Goal: Task Accomplishment & Management: Manage account settings

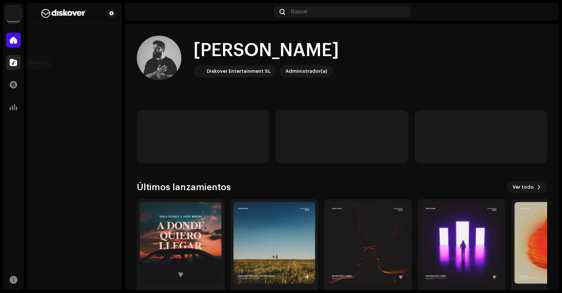
click at [13, 61] on span at bounding box center [13, 62] width 7 height 6
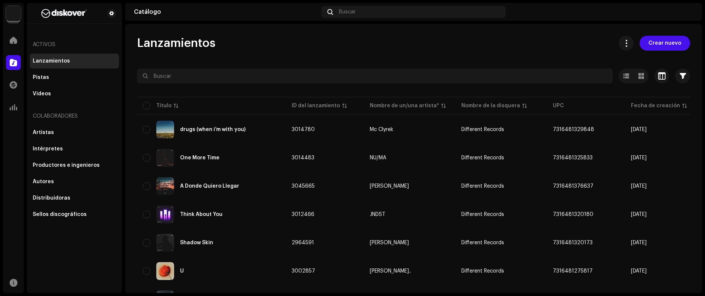
click at [13, 17] on img at bounding box center [13, 13] width 15 height 15
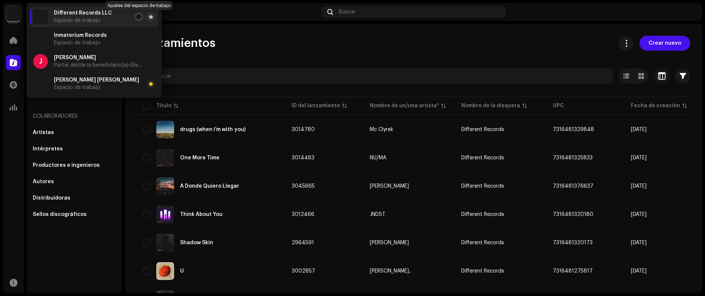
click at [139, 17] on span at bounding box center [138, 17] width 4 height 6
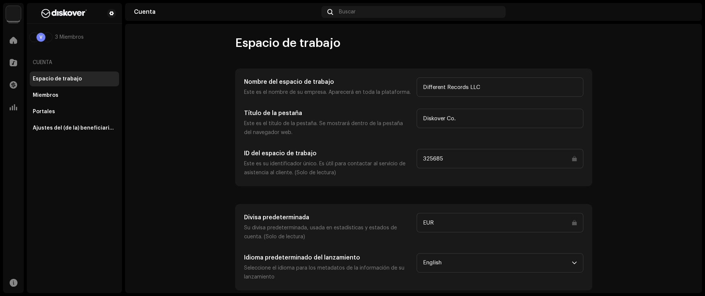
click at [19, 17] on img at bounding box center [13, 13] width 15 height 15
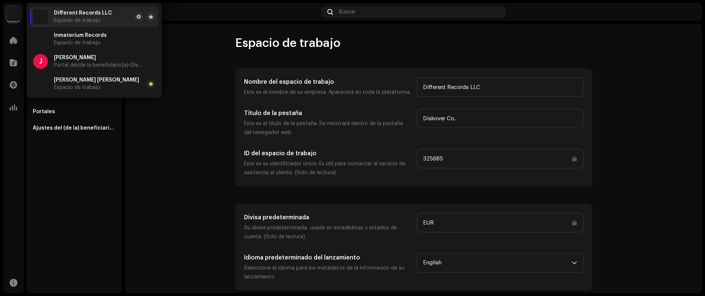
click at [146, 147] on account-workspace "Espacio de trabajo Nombre del espacio de trabajo Este es el nombre de su empres…" at bounding box center [413, 163] width 577 height 254
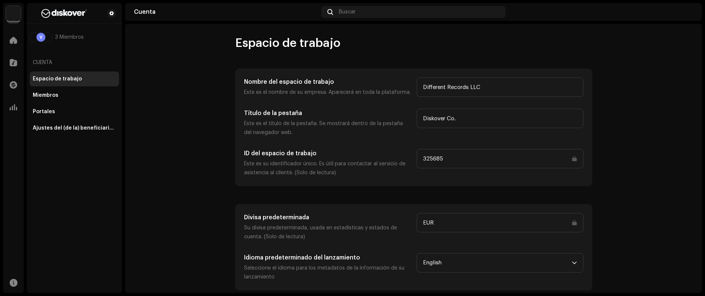
click at [14, 10] on img at bounding box center [13, 13] width 15 height 15
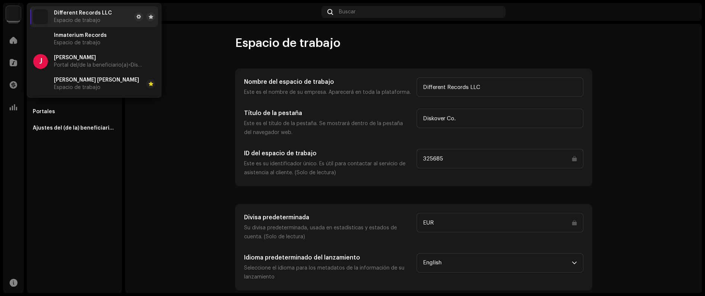
click at [186, 57] on account-workspace "Espacio de trabajo Nombre del espacio de trabajo Este es el nombre de su empres…" at bounding box center [413, 163] width 577 height 254
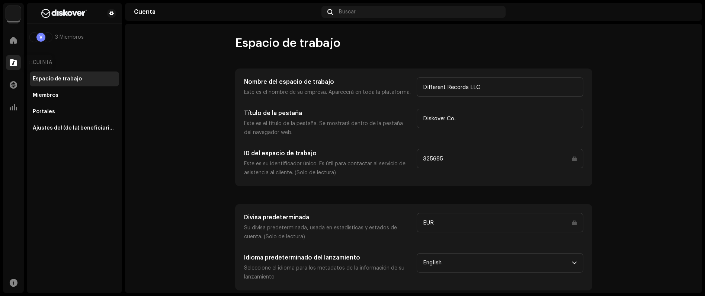
click at [10, 61] on span at bounding box center [13, 62] width 7 height 6
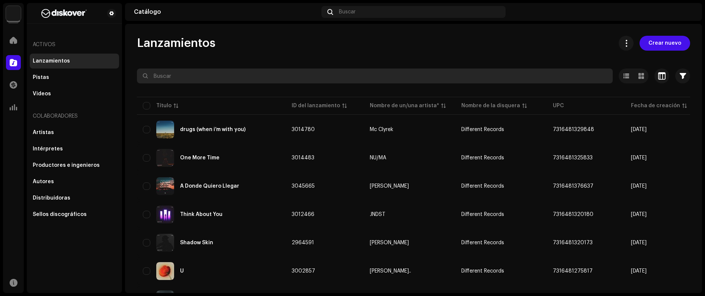
click at [177, 76] on input "text" at bounding box center [375, 75] width 476 height 15
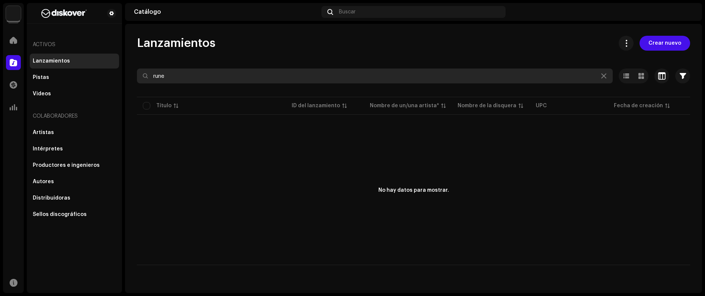
type input "rune"
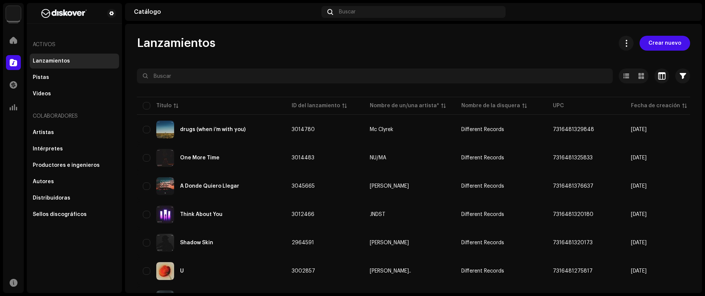
click at [12, 17] on img at bounding box center [13, 13] width 15 height 15
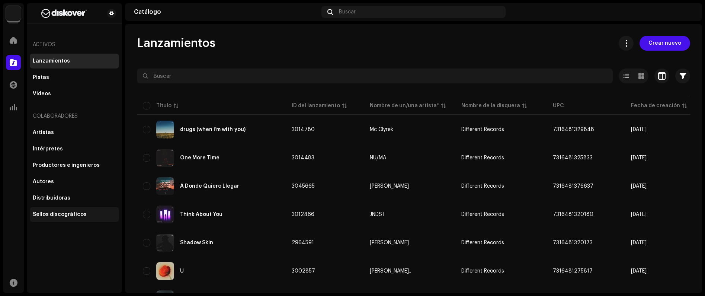
click at [63, 216] on div "Sellos discográficos" at bounding box center [60, 214] width 54 height 6
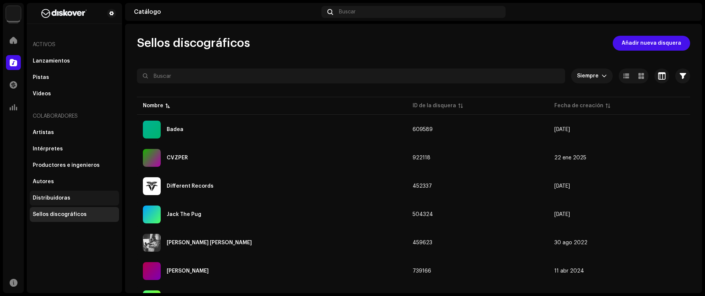
click at [74, 203] on div "Distribuidoras" at bounding box center [74, 197] width 89 height 15
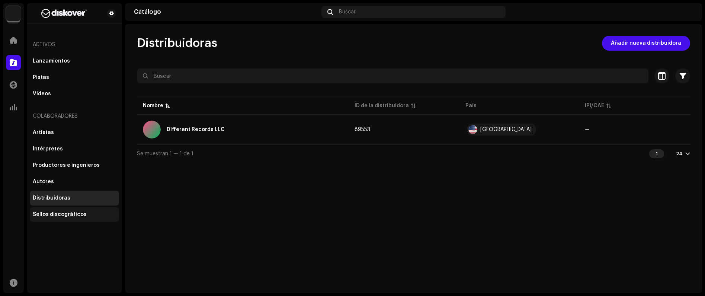
click at [79, 212] on div "Sellos discográficos" at bounding box center [60, 214] width 54 height 6
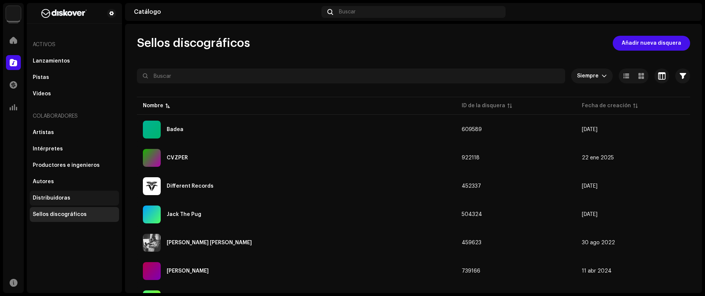
click at [72, 200] on div "Distribuidoras" at bounding box center [74, 198] width 83 height 6
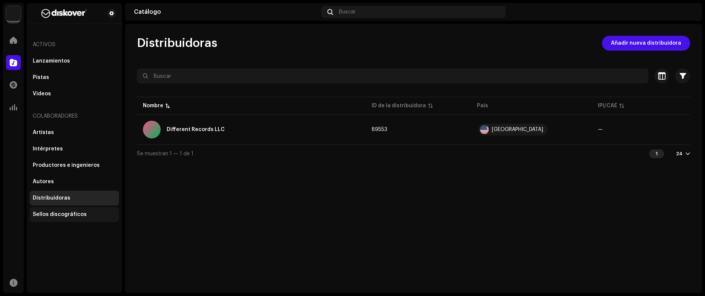
click at [70, 207] on div "Sellos discográficos" at bounding box center [74, 214] width 89 height 15
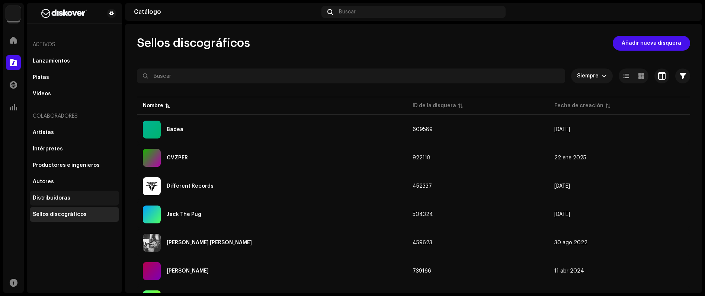
click at [50, 192] on div "Distribuidoras" at bounding box center [74, 197] width 89 height 15
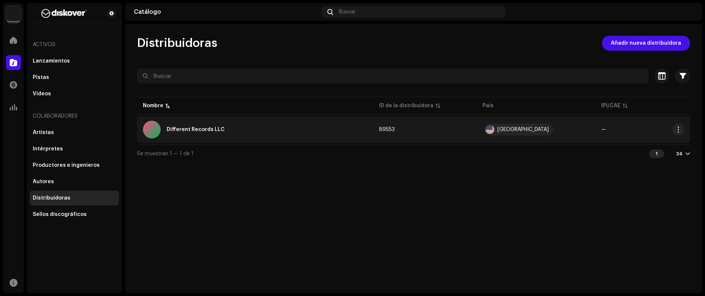
click at [264, 128] on div "Different Records LLC" at bounding box center [255, 129] width 224 height 18
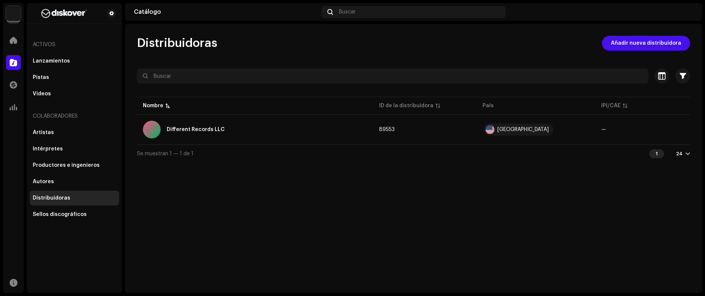
click at [536, 183] on div "Different Records LLC 89553 Información de la distribuidora Nombre del editor D…" at bounding box center [352, 148] width 705 height 296
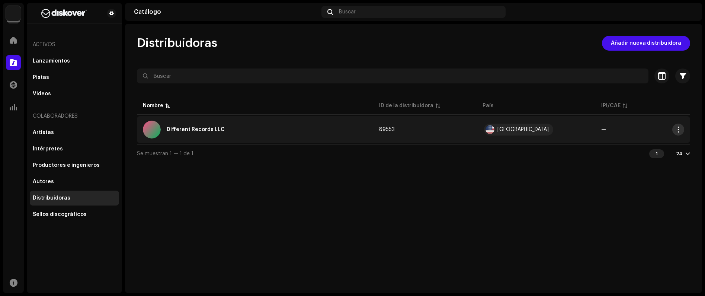
click at [562, 131] on span "button" at bounding box center [678, 129] width 6 height 6
click at [562, 147] on div "Editar" at bounding box center [642, 146] width 69 height 6
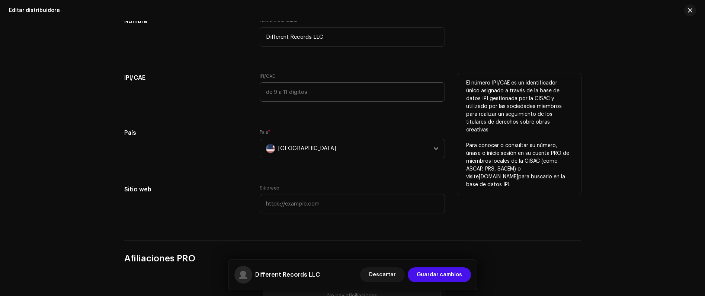
scroll to position [188, 0]
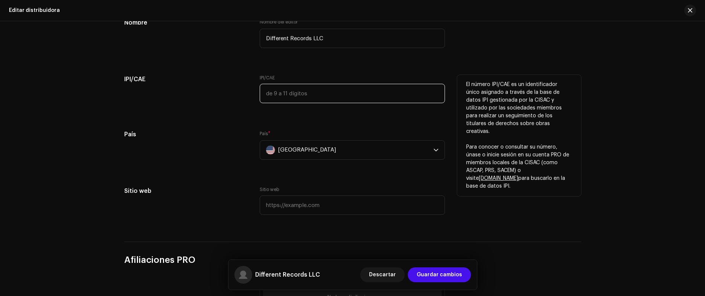
click at [300, 98] on input "text" at bounding box center [352, 93] width 185 height 19
paste input "1307340292"
type input "1307340292"
click at [538, 87] on p "El número IPI/CAE es un identificador único asignado a través de la base de dat…" at bounding box center [519, 108] width 106 height 55
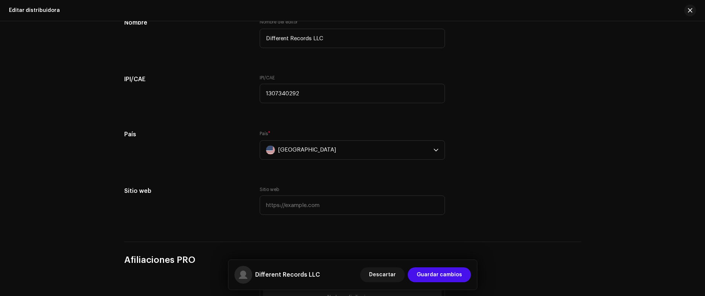
click at [295, 191] on div "Sitio web" at bounding box center [352, 200] width 185 height 28
click at [285, 197] on input "text" at bounding box center [352, 204] width 185 height 19
paste input "https://www.dffrntrcrds.com/"
click at [228, 189] on h5 "Sitio web" at bounding box center [186, 190] width 124 height 9
click at [371, 207] on input "https://www.dffrntrcrds.com/" at bounding box center [352, 204] width 185 height 19
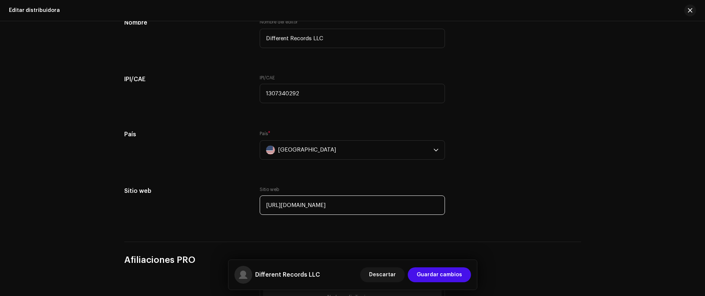
type input "https://www.dffrntrcrds.com"
click at [532, 177] on div "Añadir imagen de perfil Imagen de perfil Admitimos imágenes en formato PNG, JFI…" at bounding box center [352, 57] width 457 height 334
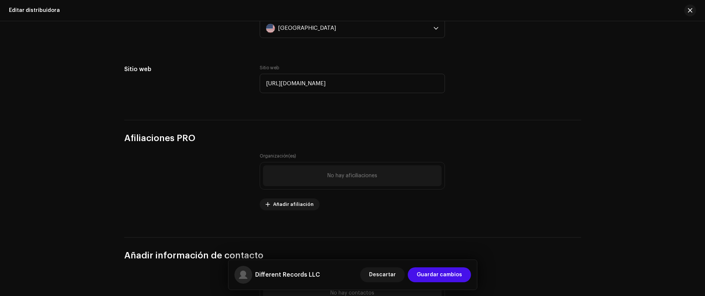
scroll to position [395, 0]
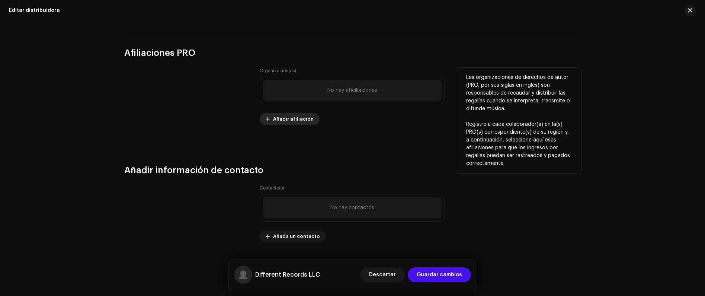
click at [286, 123] on span "Añadir afiliación" at bounding box center [293, 119] width 41 height 15
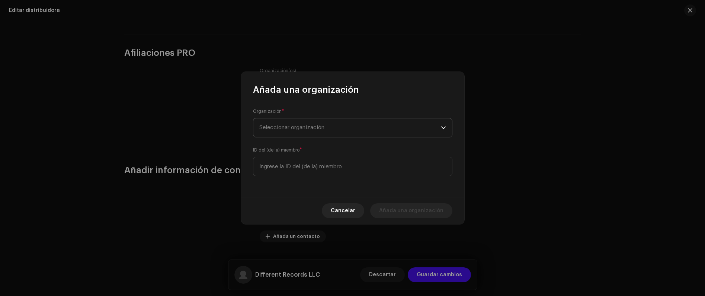
click at [294, 121] on span "Seleccionar organización" at bounding box center [349, 127] width 181 height 19
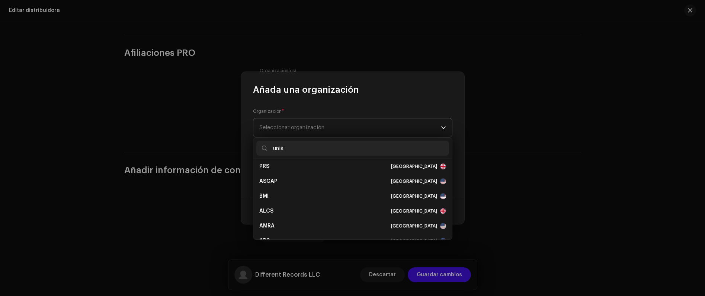
scroll to position [0, 0]
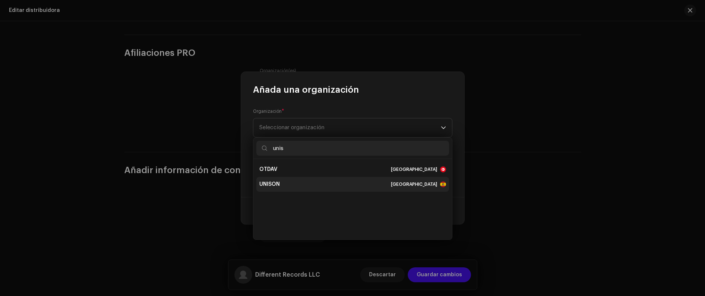
type input "unis"
click at [278, 187] on div "UNISON" at bounding box center [269, 183] width 20 height 7
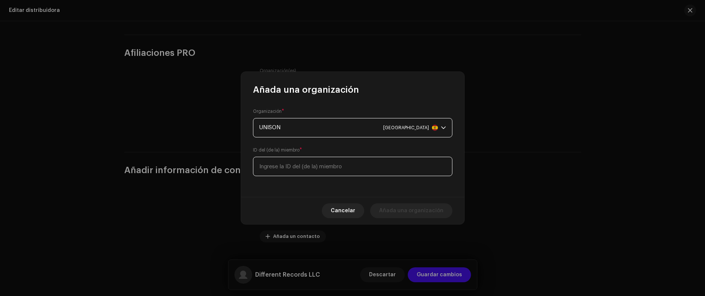
click at [289, 169] on input at bounding box center [352, 166] width 199 height 19
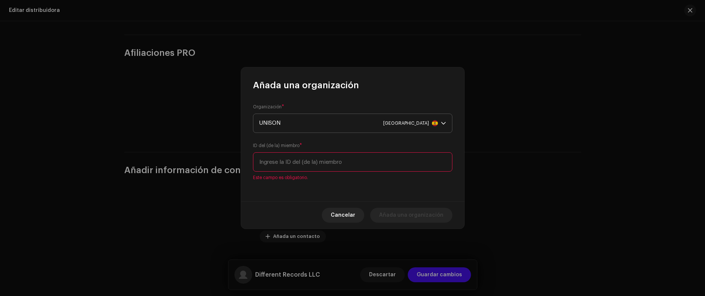
paste input "R8B73SQWR"
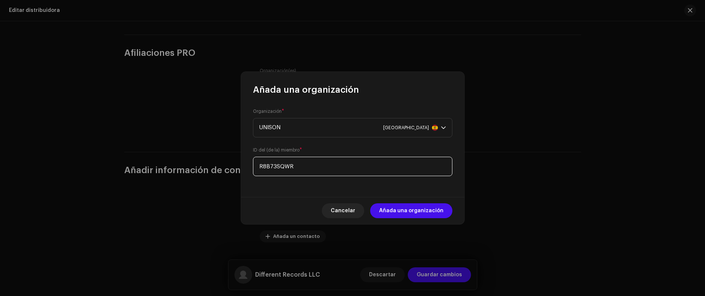
type input "R8B73SQWR"
click at [305, 187] on div "Organización * UNISON Spain ID del (de la) miembro * R8B73SQWR" at bounding box center [352, 146] width 223 height 101
click at [429, 209] on span "Añada una organización" at bounding box center [411, 210] width 64 height 15
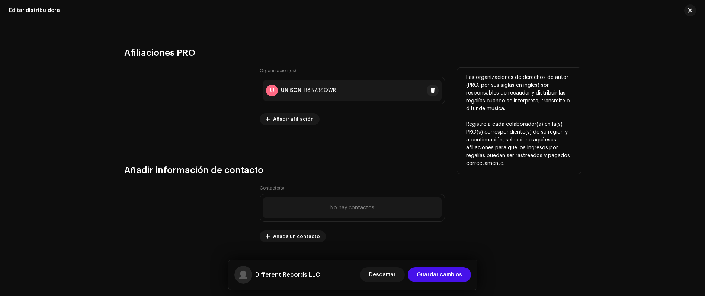
click at [338, 94] on div "U UNISON R8B73SQWR" at bounding box center [352, 90] width 178 height 21
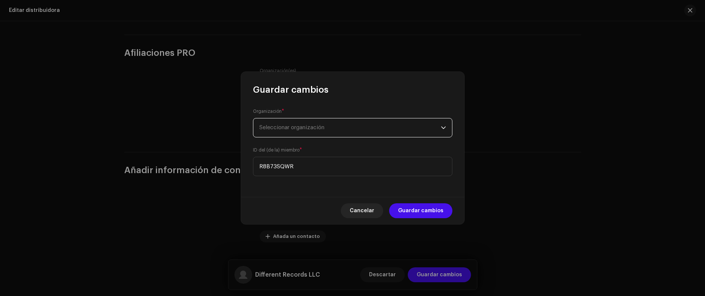
click at [321, 128] on span "Seleccionar organización" at bounding box center [291, 128] width 65 height 6
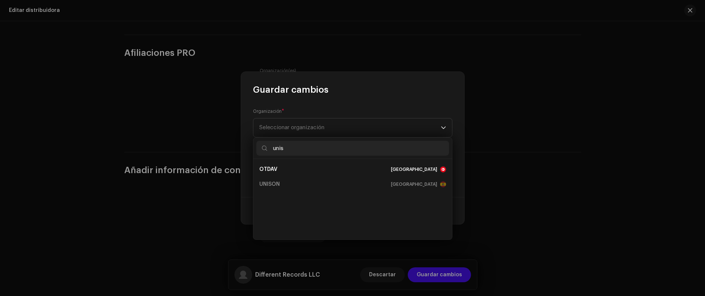
type input "unis"
drag, startPoint x: 345, startPoint y: 208, endPoint x: 349, endPoint y: 206, distance: 4.2
click at [345, 208] on ul "OTDAV Tunisia UNISON Spain" at bounding box center [352, 199] width 199 height 80
click at [377, 115] on div "Organización * Seleccionar organización" at bounding box center [352, 122] width 199 height 30
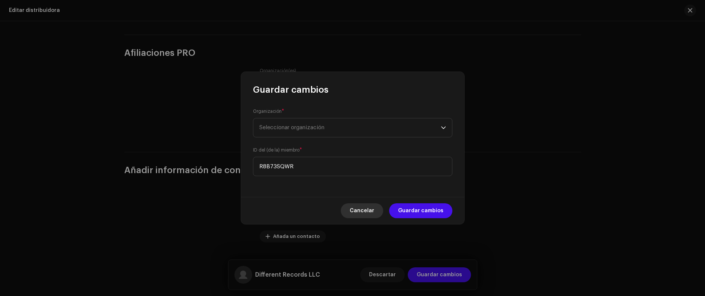
click at [373, 209] on span "Cancelar" at bounding box center [361, 210] width 25 height 15
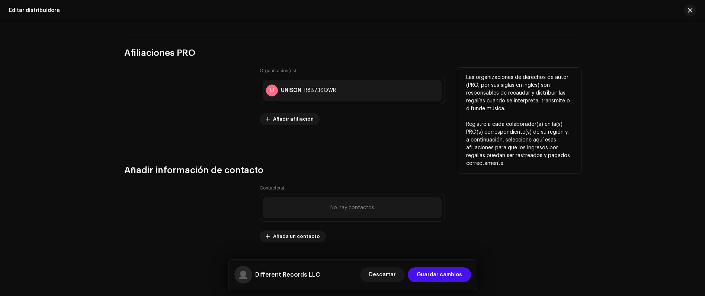
click at [492, 90] on p "Las organizaciones de derechos de autor (PRO, por sus siglas en inglés) son res…" at bounding box center [519, 93] width 106 height 39
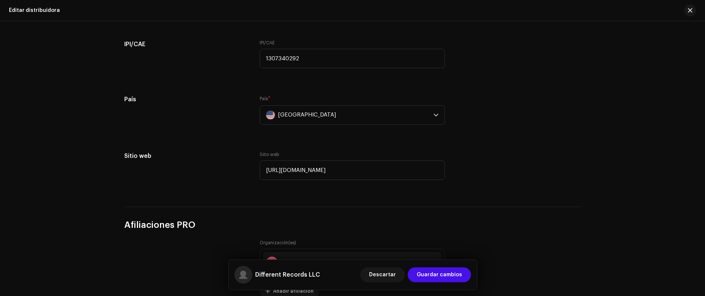
scroll to position [335, 0]
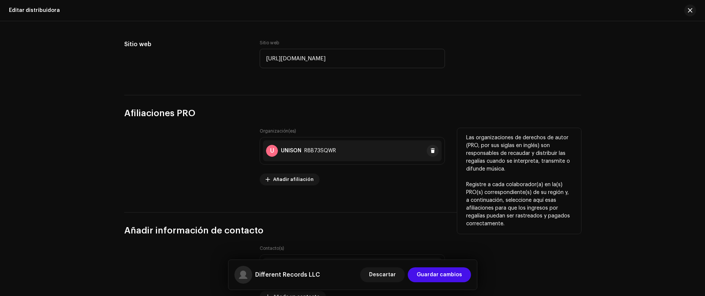
click at [298, 151] on div "UNISON" at bounding box center [291, 151] width 20 height 6
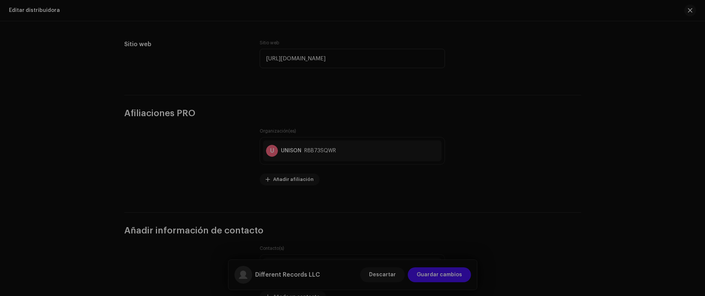
click at [174, 151] on div "Guardar cambios Organización * Seleccionar organización ID del (de la) miembro …" at bounding box center [352, 148] width 705 height 296
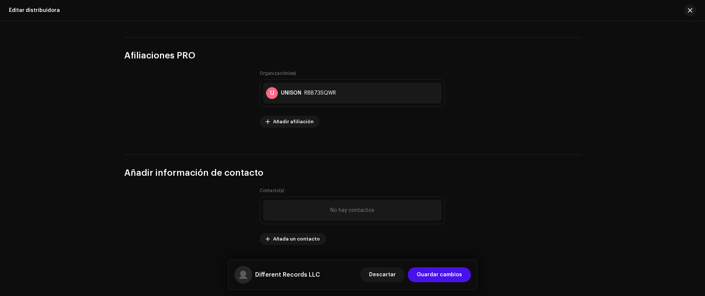
scroll to position [395, 0]
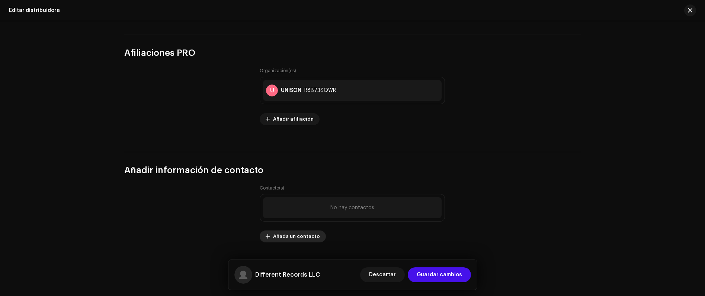
click at [299, 233] on span "Añada un contacto" at bounding box center [296, 236] width 47 height 15
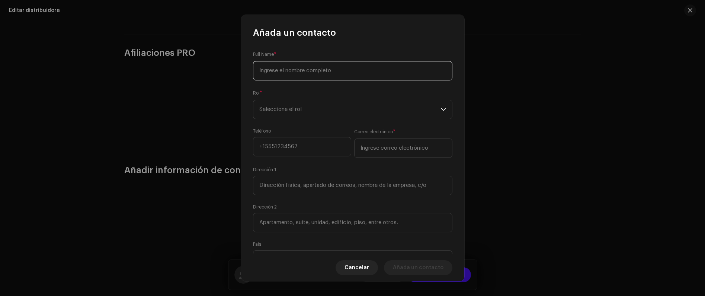
click at [275, 74] on input at bounding box center [352, 70] width 199 height 19
type input "Jared"
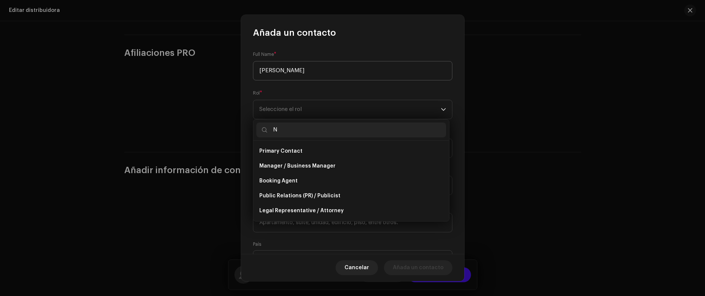
type input "N"
click at [291, 68] on input "Jared" at bounding box center [352, 70] width 199 height 19
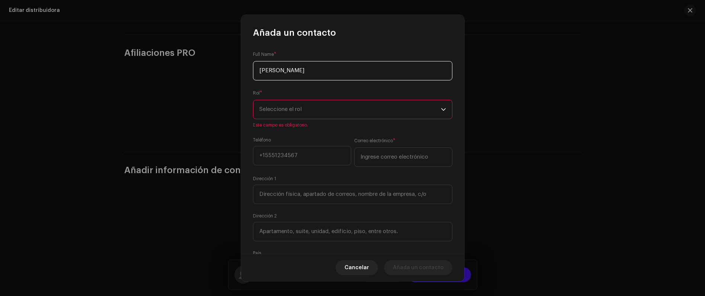
click at [293, 72] on input "Jared" at bounding box center [352, 70] width 199 height 19
type input "[PERSON_NAME] [PERSON_NAME]"
click at [303, 119] on div "Rol * Seleccione el rol Este campo es obligatorio." at bounding box center [352, 108] width 199 height 39
click at [306, 114] on span "Seleccione el rol" at bounding box center [349, 109] width 181 height 19
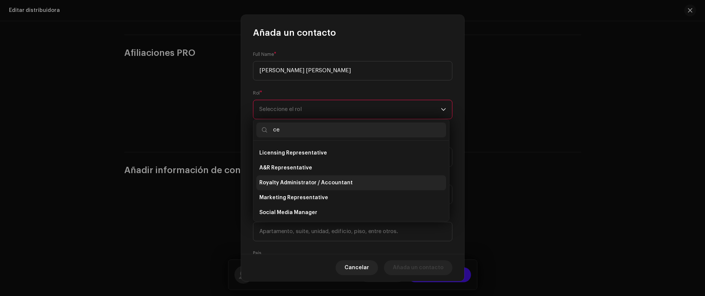
scroll to position [0, 0]
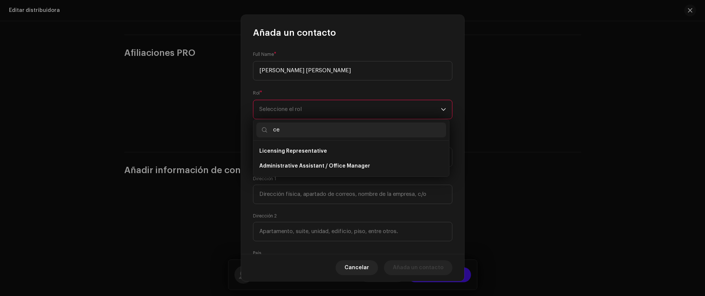
type input "c"
type input "o"
type input "ad"
click at [289, 151] on span "Royalty Administrator / Accountant" at bounding box center [305, 150] width 93 height 7
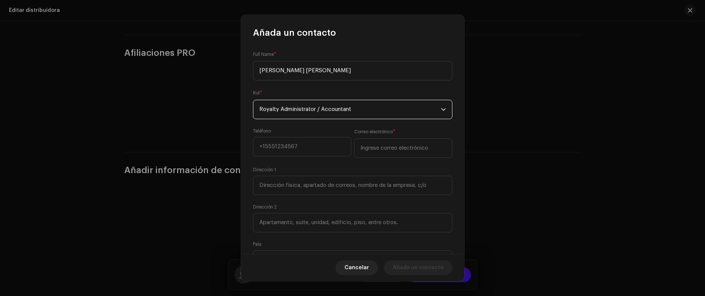
click at [300, 111] on span "Royalty Administrator / Accountant" at bounding box center [349, 109] width 181 height 19
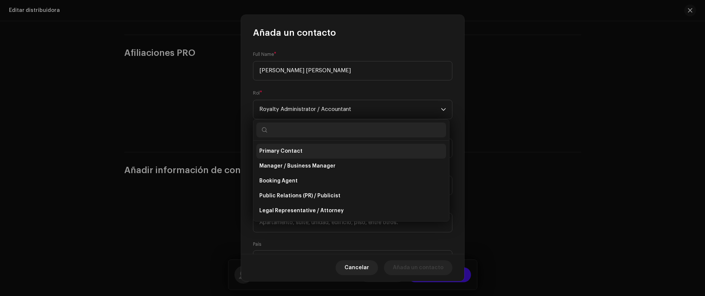
click at [287, 155] on li "Primary Contact" at bounding box center [351, 151] width 190 height 15
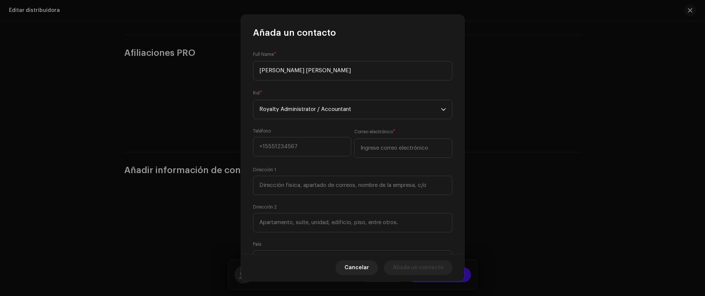
scroll to position [42, 0]
click at [379, 148] on input "email" at bounding box center [403, 147] width 98 height 19
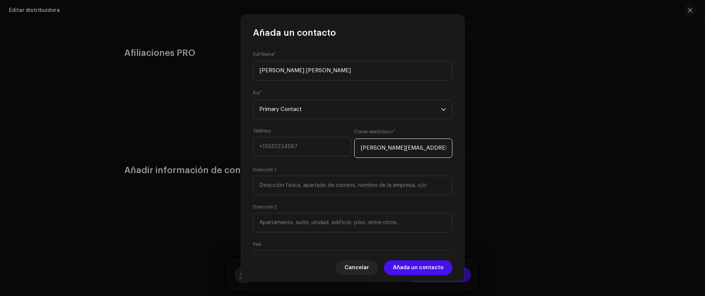
type input "jared@dffrrntrcrds.com"
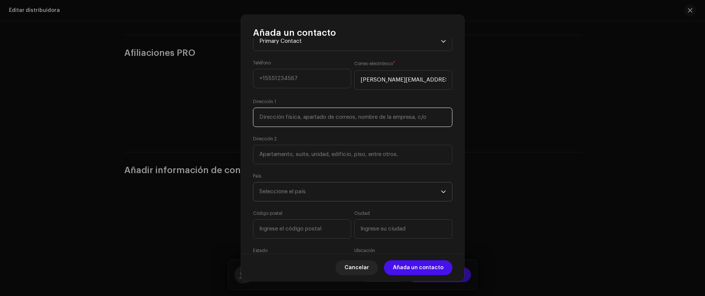
scroll to position [70, 0]
click at [327, 152] on input at bounding box center [352, 152] width 199 height 19
click at [317, 144] on input at bounding box center [352, 152] width 199 height 19
click at [316, 185] on span "Seleccione el país" at bounding box center [349, 190] width 181 height 19
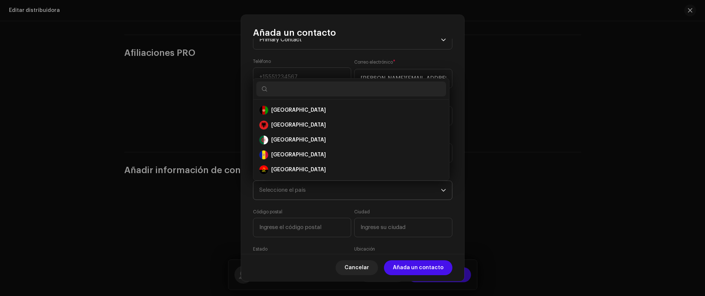
scroll to position [12, 0]
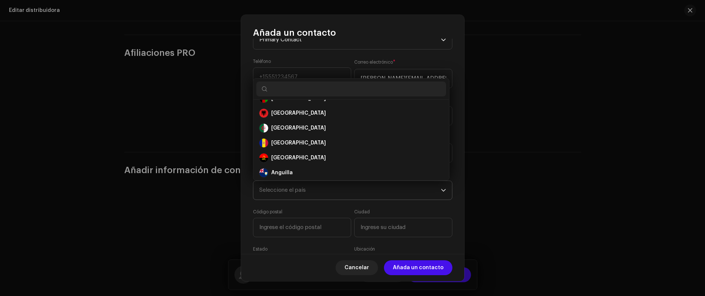
click at [309, 198] on span "Seleccione el país" at bounding box center [349, 190] width 181 height 19
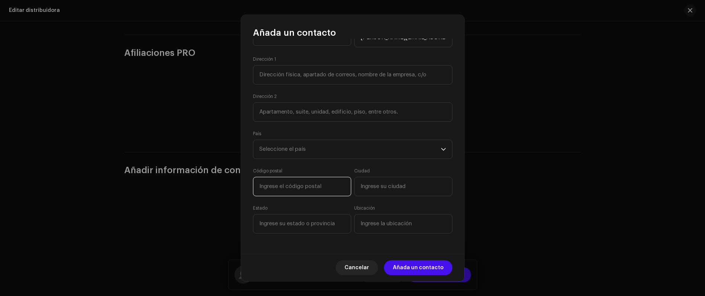
click at [317, 188] on input at bounding box center [302, 186] width 98 height 19
click at [346, 169] on div "Código postal" at bounding box center [302, 182] width 98 height 28
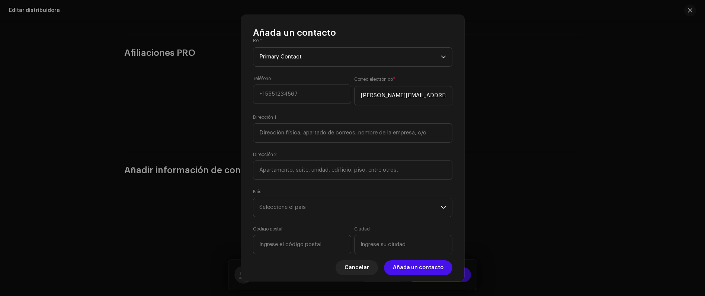
scroll to position [0, 0]
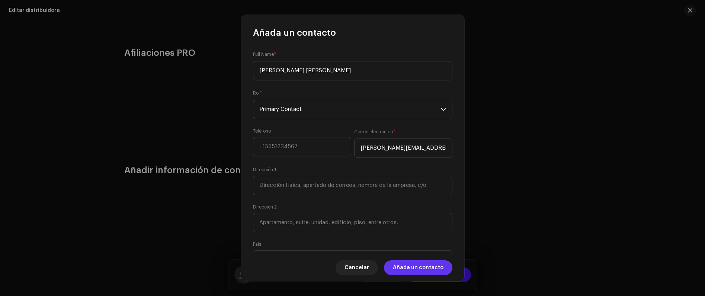
click at [421, 265] on span "Añada un contacto" at bounding box center [418, 267] width 51 height 15
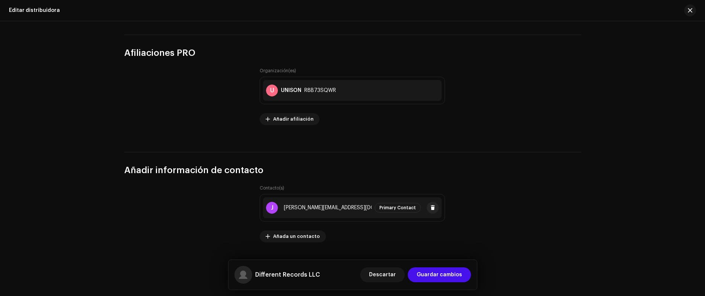
click at [363, 207] on div "jared@dffrrntrcrds.com" at bounding box center [344, 207] width 121 height 6
click at [162, 201] on div "Añada un contacto Full Name * Jared Moreno Luna Rol * Primary Contact Teléfono …" at bounding box center [352, 148] width 705 height 296
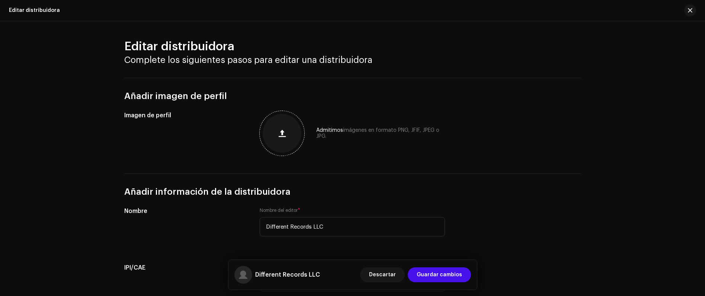
click at [280, 134] on span "button" at bounding box center [281, 133] width 7 height 6
click at [467, 276] on button "Guardar cambios" at bounding box center [438, 274] width 63 height 15
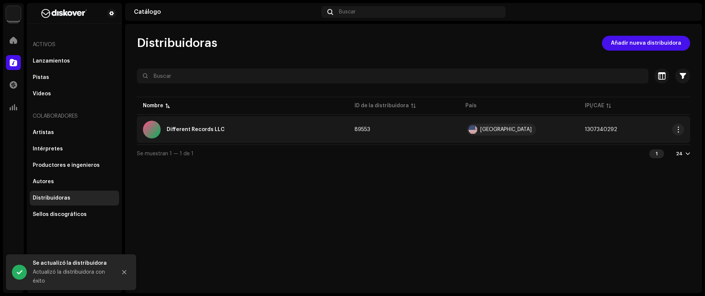
click at [387, 128] on td "89553" at bounding box center [403, 129] width 111 height 27
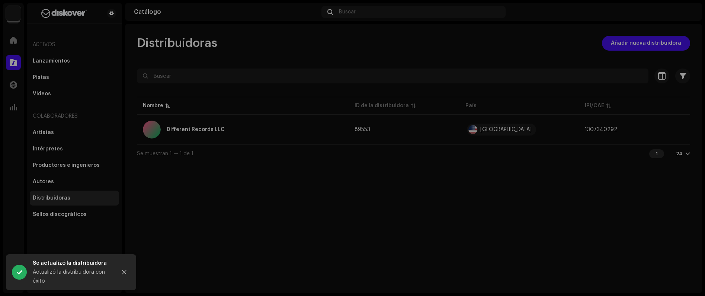
click at [562, 128] on div "Different Records LLC 89553 Información de la distribuidora Nombre del editor D…" at bounding box center [352, 148] width 705 height 296
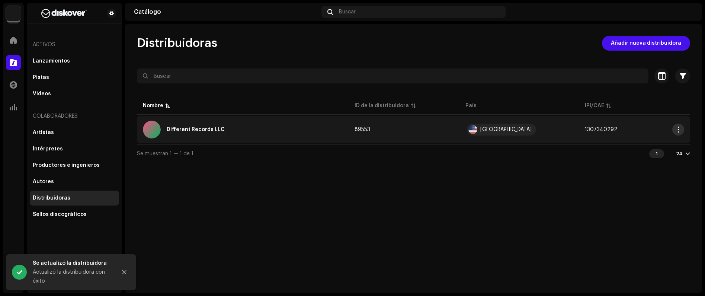
click at [562, 130] on span "button" at bounding box center [678, 129] width 6 height 6
click at [562, 146] on div "Editar" at bounding box center [642, 146] width 69 height 6
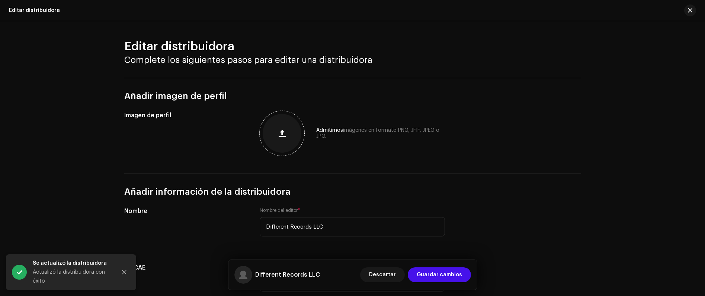
click at [275, 131] on button "button" at bounding box center [282, 133] width 18 height 18
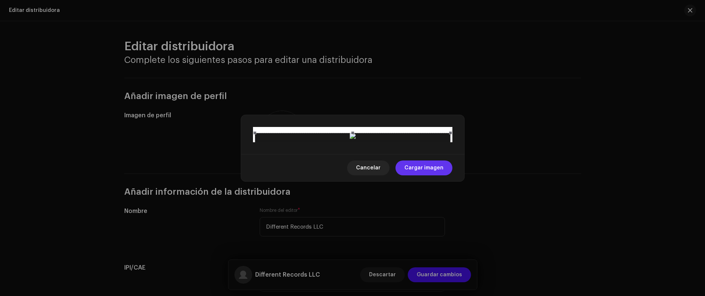
click at [428, 175] on span "Cargar imagen" at bounding box center [423, 167] width 39 height 15
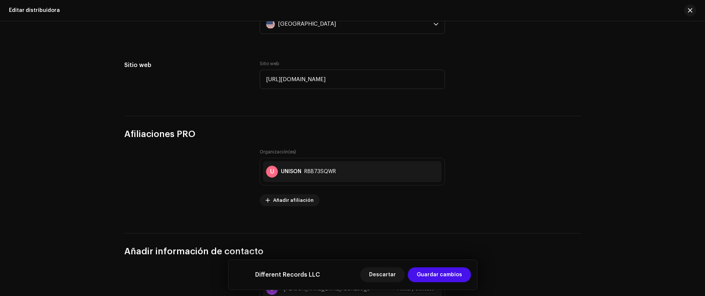
scroll to position [316, 0]
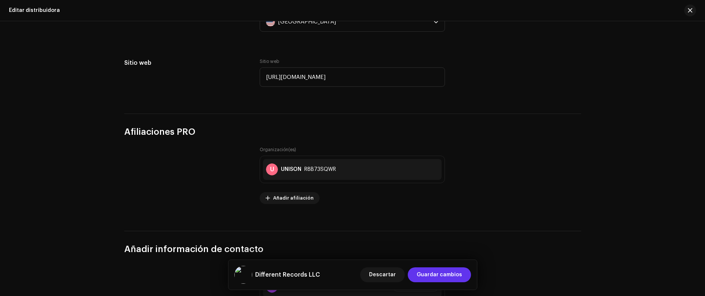
click at [450, 274] on span "Guardar cambios" at bounding box center [438, 274] width 45 height 15
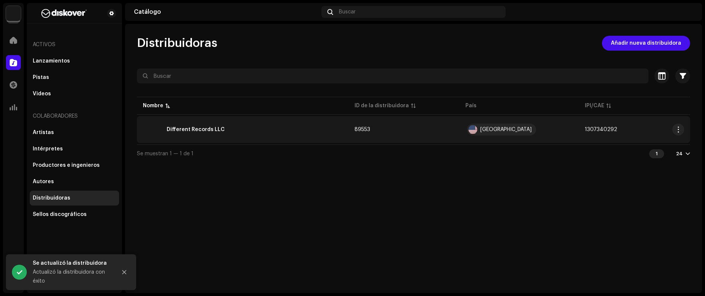
click at [354, 129] on span "89553" at bounding box center [362, 129] width 16 height 5
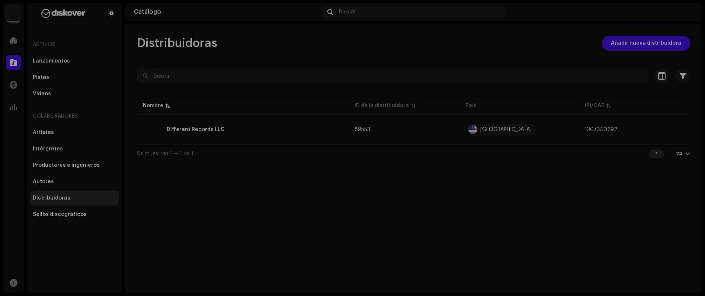
click at [526, 187] on div "Different Records LLC 89553 Información de la distribuidora Nombre del editor D…" at bounding box center [352, 148] width 705 height 296
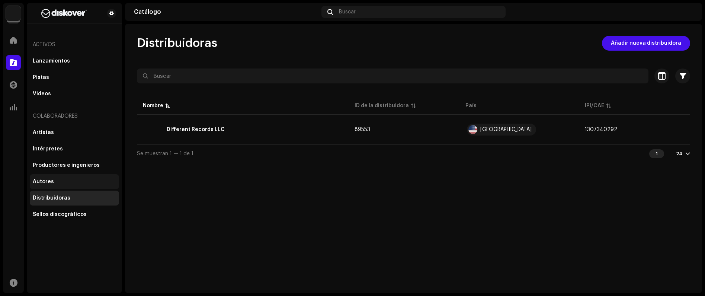
click at [69, 178] on div "Autores" at bounding box center [74, 181] width 89 height 15
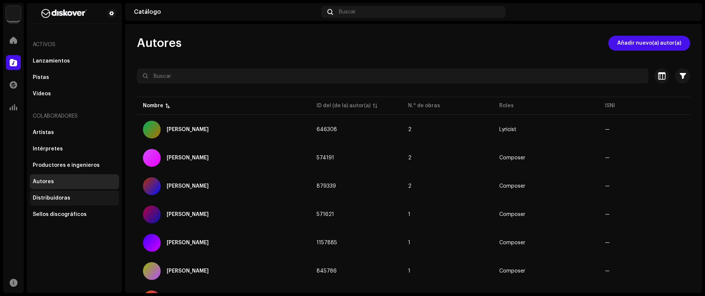
click at [73, 199] on div "Distribuidoras" at bounding box center [74, 198] width 83 height 6
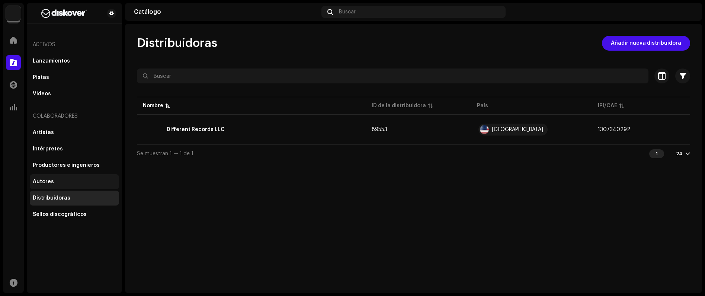
click at [70, 187] on div "Autores" at bounding box center [74, 181] width 89 height 15
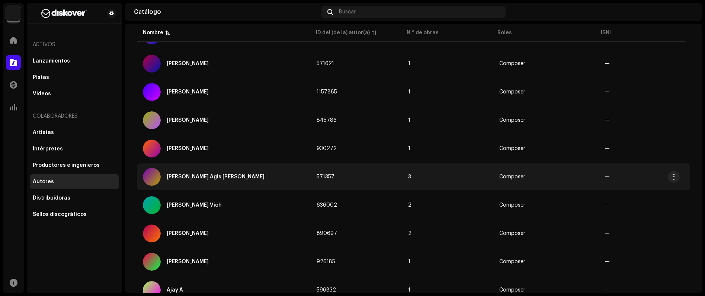
scroll to position [1, 0]
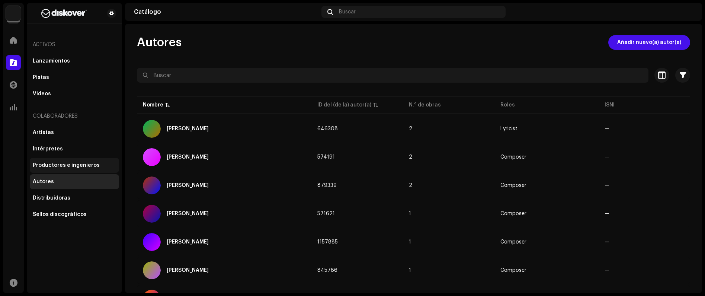
click at [58, 158] on div "Productores e ingenieros" at bounding box center [74, 165] width 89 height 15
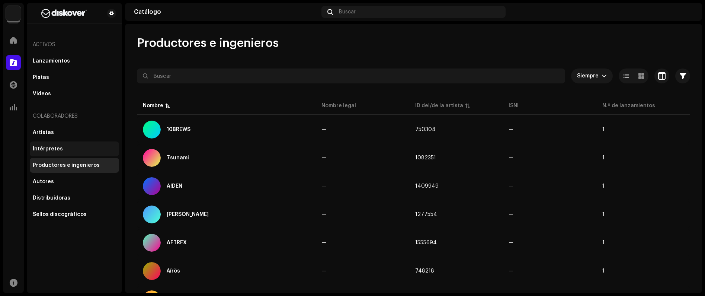
click at [82, 149] on div "Intérpretes" at bounding box center [74, 149] width 83 height 6
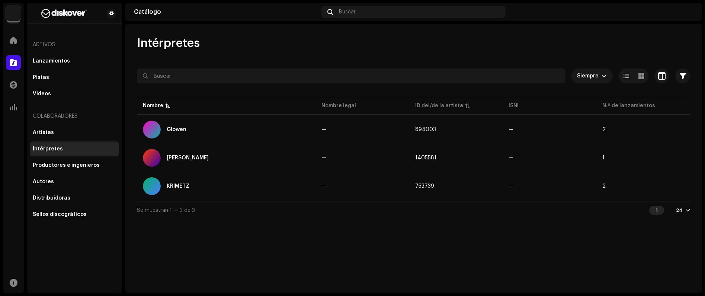
click at [66, 124] on div "Colaboradores" at bounding box center [74, 116] width 89 height 18
click at [64, 129] on div "Artistas" at bounding box center [74, 132] width 89 height 15
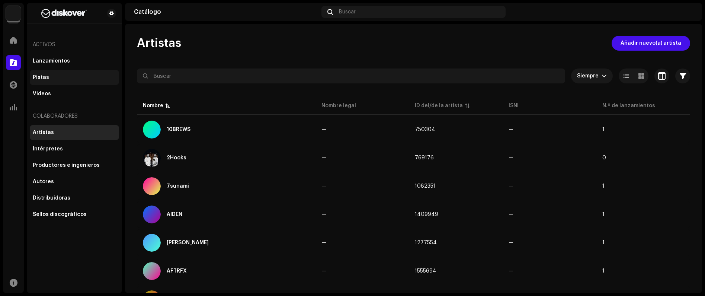
click at [52, 77] on div "Pistas" at bounding box center [74, 77] width 83 height 6
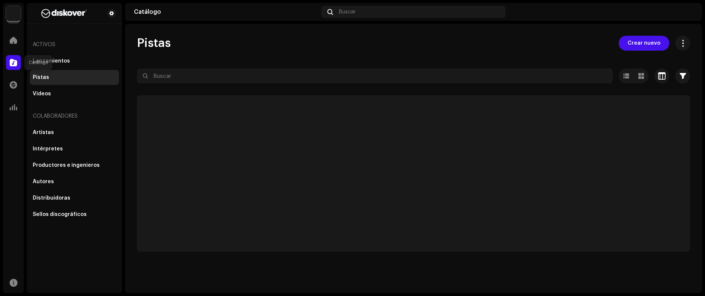
click at [10, 61] on span at bounding box center [13, 62] width 7 height 6
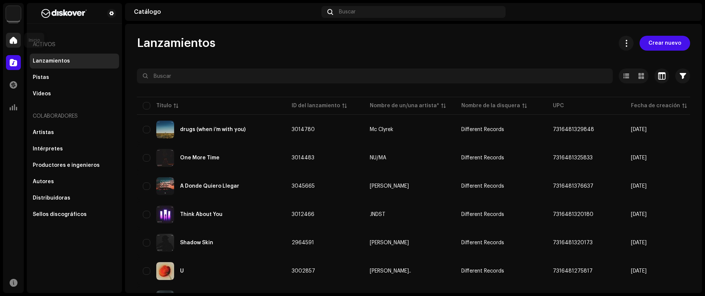
click at [14, 39] on span at bounding box center [13, 40] width 7 height 6
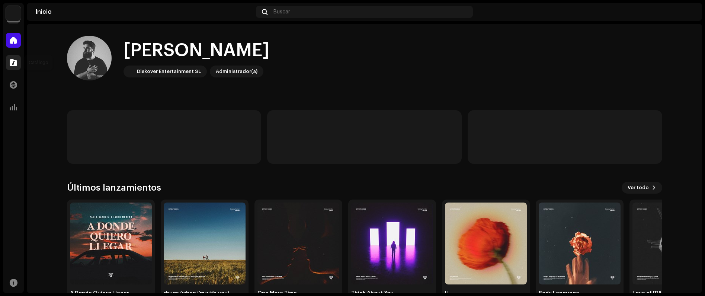
click at [9, 66] on div at bounding box center [13, 62] width 15 height 15
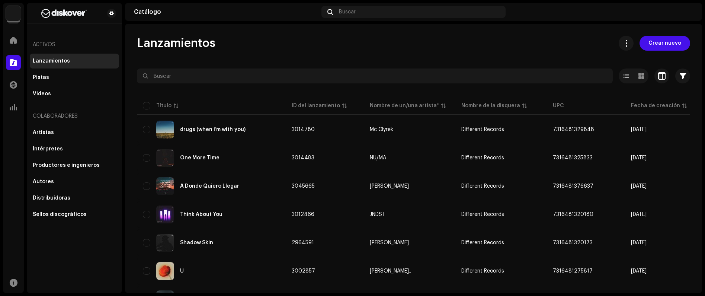
click at [10, 17] on img at bounding box center [13, 13] width 15 height 15
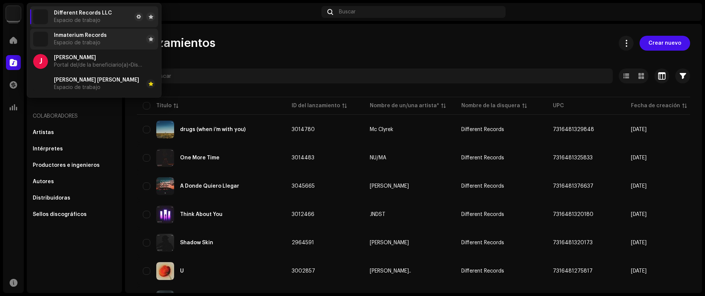
click at [93, 43] on span "Espacio de trabajo" at bounding box center [77, 43] width 46 height 6
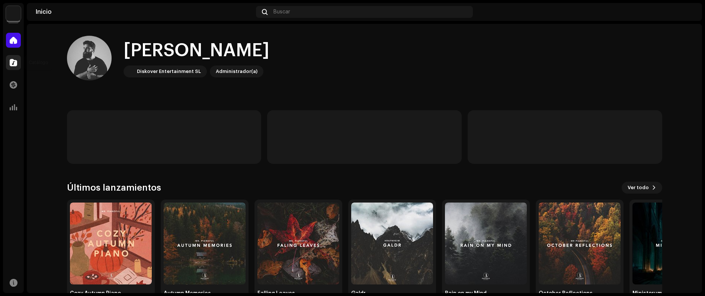
click at [15, 61] on span at bounding box center [13, 62] width 7 height 6
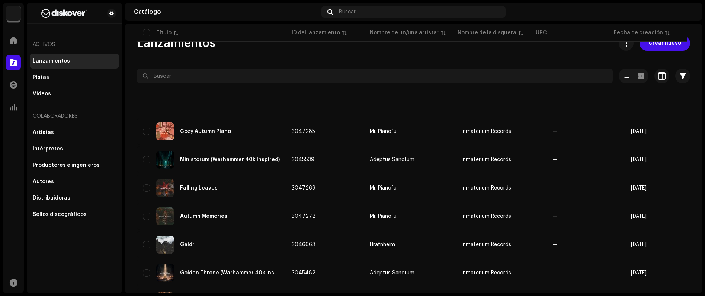
click at [14, 19] on img at bounding box center [13, 13] width 15 height 15
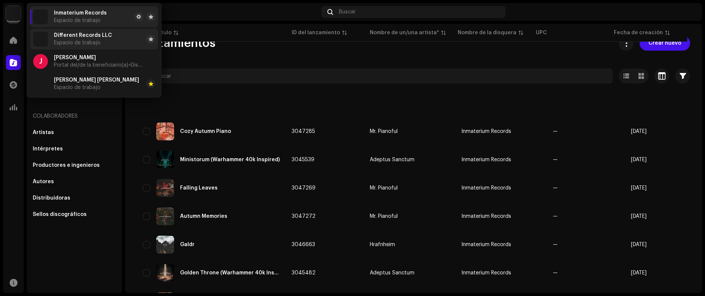
click at [80, 37] on span "Different Records LLC" at bounding box center [83, 35] width 58 height 6
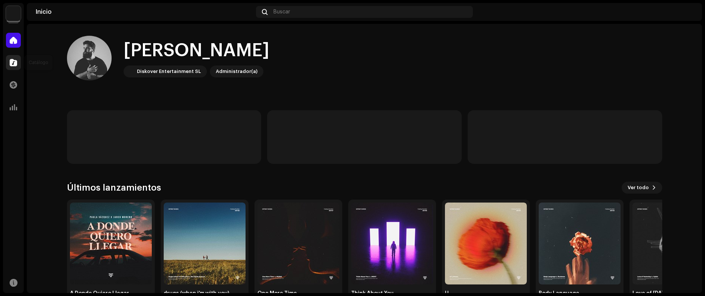
click at [18, 70] on div at bounding box center [13, 62] width 15 height 15
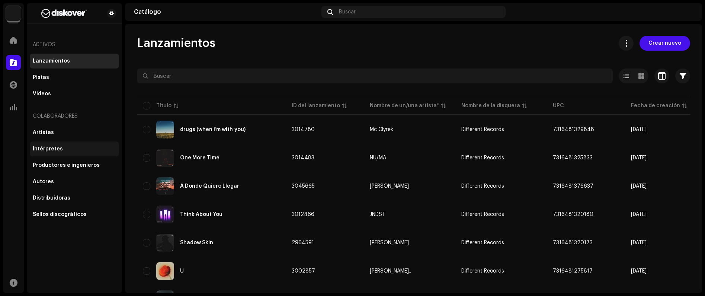
click at [59, 143] on div "Intérpretes" at bounding box center [74, 148] width 89 height 15
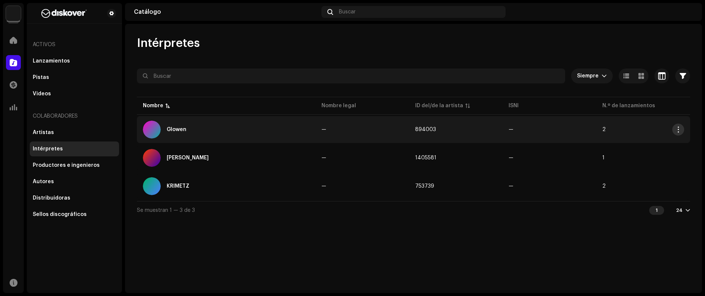
click at [677, 129] on span "button" at bounding box center [678, 129] width 6 height 6
click at [247, 133] on div "Glowen" at bounding box center [226, 129] width 167 height 18
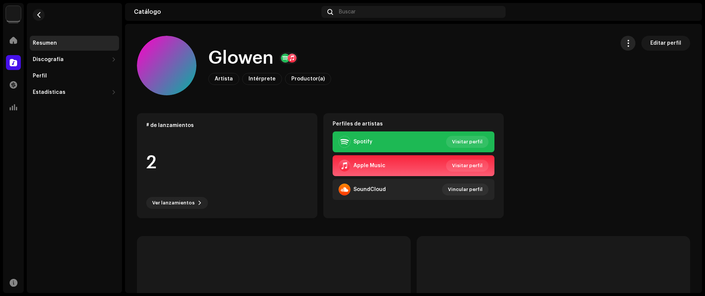
click at [631, 45] on button "button" at bounding box center [627, 43] width 15 height 15
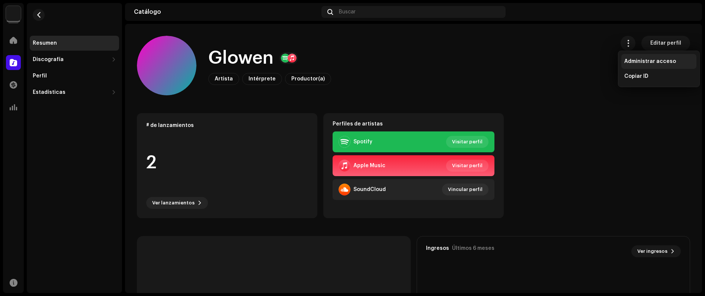
click at [654, 59] on span "Administrar acceso" at bounding box center [650, 61] width 52 height 6
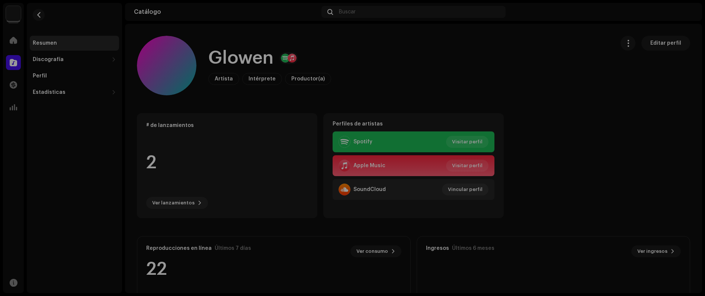
click at [613, 107] on div "Glowen Portal del/de la artista Invitar a un miembro Miembro Email Última conex…" at bounding box center [352, 148] width 705 height 296
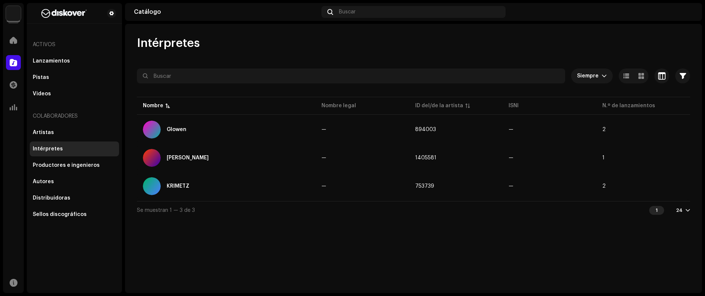
click at [56, 144] on div "Intérpretes" at bounding box center [74, 148] width 89 height 15
click at [46, 129] on div "Artistas" at bounding box center [43, 132] width 21 height 6
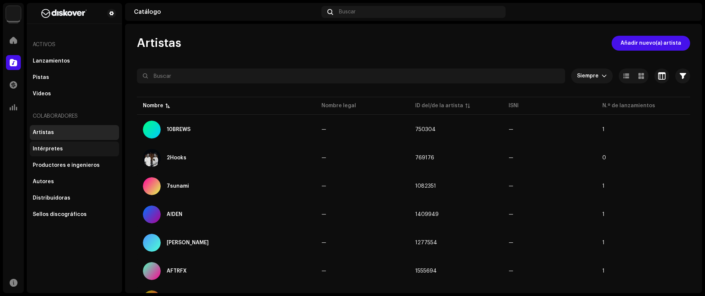
click at [51, 146] on div "Intérpretes" at bounding box center [48, 149] width 30 height 6
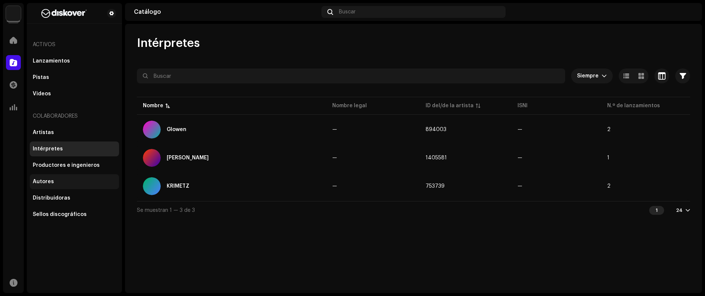
click at [62, 177] on div "Autores" at bounding box center [74, 181] width 89 height 15
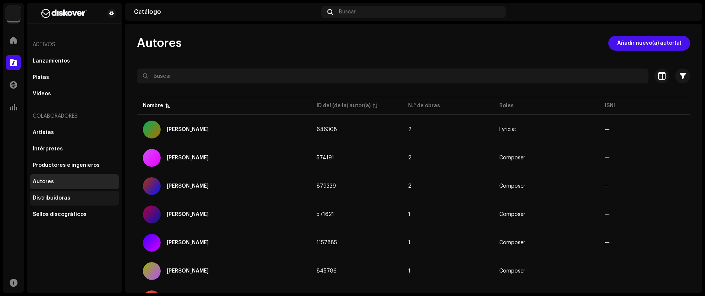
click at [64, 201] on div "Distribuidoras" at bounding box center [74, 197] width 89 height 15
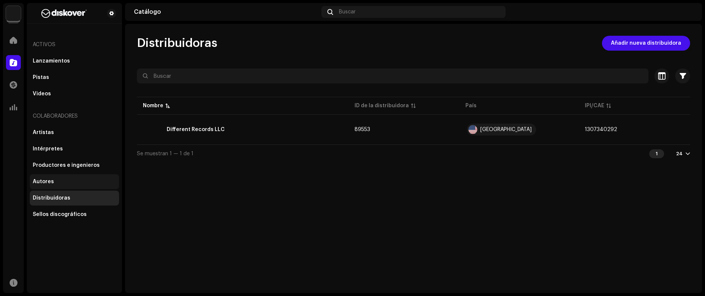
click at [64, 184] on div "Autores" at bounding box center [74, 181] width 83 height 6
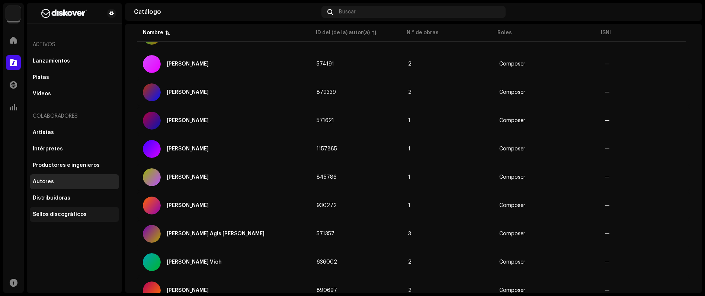
scroll to position [80, 0]
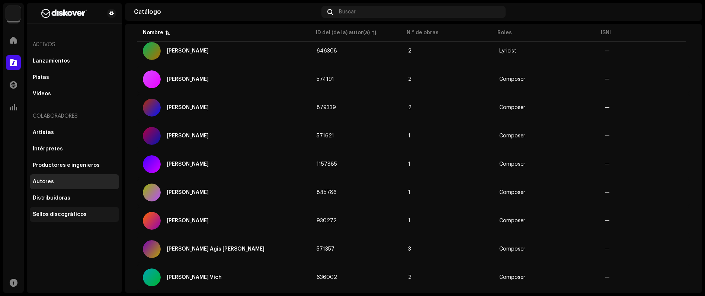
click at [88, 211] on div "Sellos discográficos" at bounding box center [74, 214] width 83 height 6
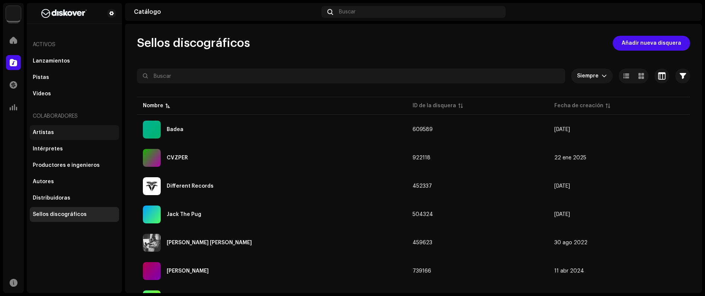
click at [47, 127] on div "Artistas" at bounding box center [74, 132] width 89 height 15
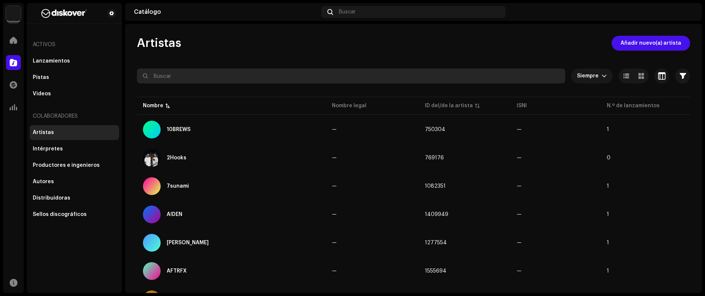
click at [178, 70] on input "text" at bounding box center [351, 75] width 428 height 15
type input "[PERSON_NAME]"
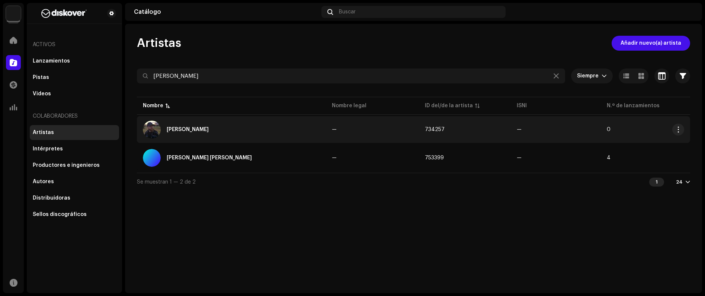
click at [215, 129] on div "[PERSON_NAME]" at bounding box center [231, 129] width 177 height 18
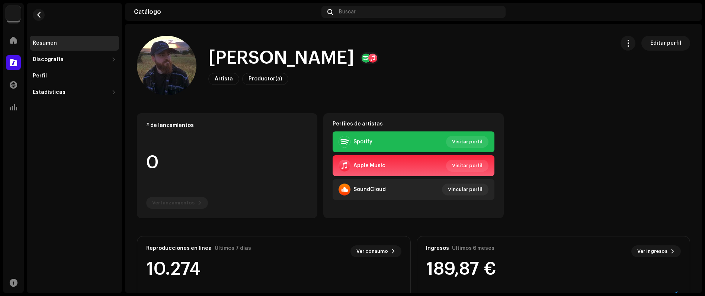
click at [168, 148] on re-o-card-data "# de lanzamientos 0 Ver lanzamientos" at bounding box center [227, 165] width 180 height 105
click at [626, 47] on button "button" at bounding box center [627, 43] width 15 height 15
click at [645, 57] on div "Administrar acceso" at bounding box center [658, 61] width 75 height 15
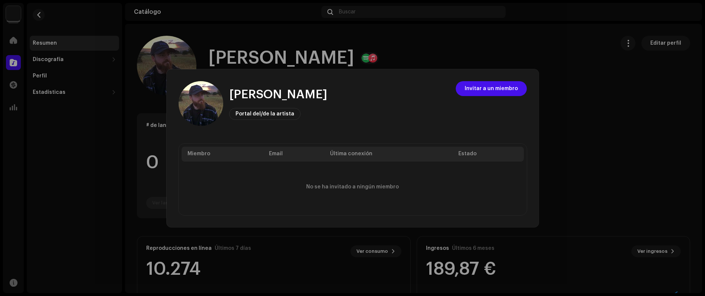
click at [274, 144] on div "Miembro Email Última conexión Estado No se ha invitado a ningún miembro" at bounding box center [352, 179] width 348 height 71
click at [504, 88] on span "Invitar a un miembro" at bounding box center [490, 88] width 53 height 15
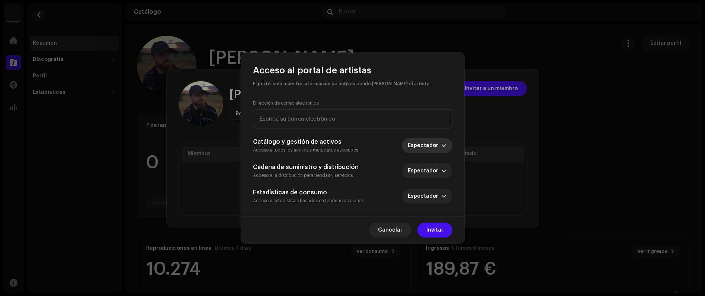
click at [431, 146] on span "Espectador" at bounding box center [423, 145] width 33 height 15
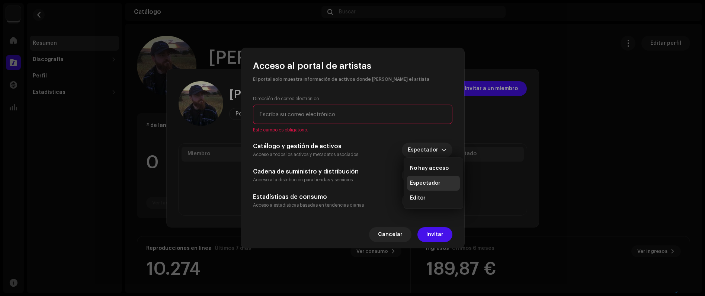
click at [389, 160] on div "Catálogo y gestión de activos Acceso a todos los activos y metadatos asociados …" at bounding box center [352, 175] width 199 height 67
click at [390, 240] on span "Cancelar" at bounding box center [390, 234] width 25 height 15
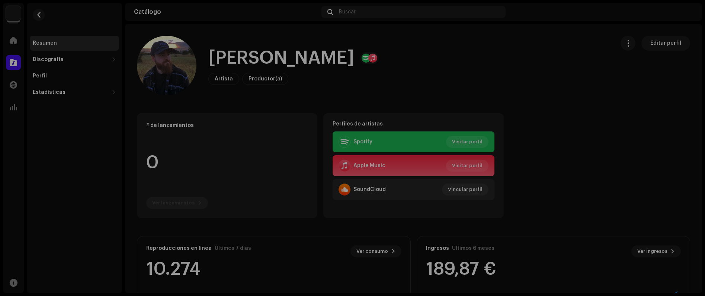
click at [569, 71] on div "[PERSON_NAME] Portal del/de la artista Invitar a un miembro Miembro Email Últim…" at bounding box center [352, 148] width 705 height 296
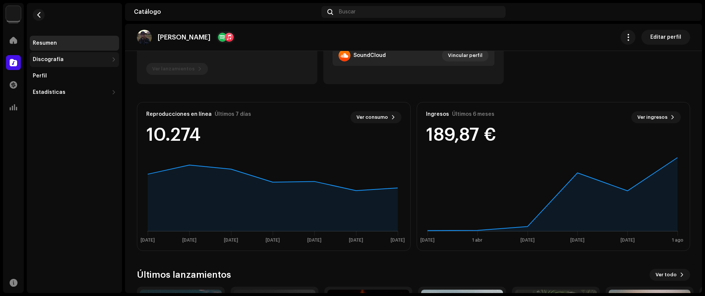
scroll to position [142, 0]
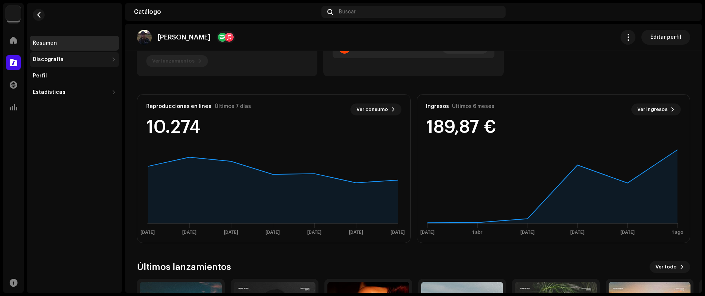
click at [48, 64] on div "Discografía" at bounding box center [74, 59] width 89 height 15
click at [57, 79] on div "Lanzamientos" at bounding box center [74, 75] width 89 height 15
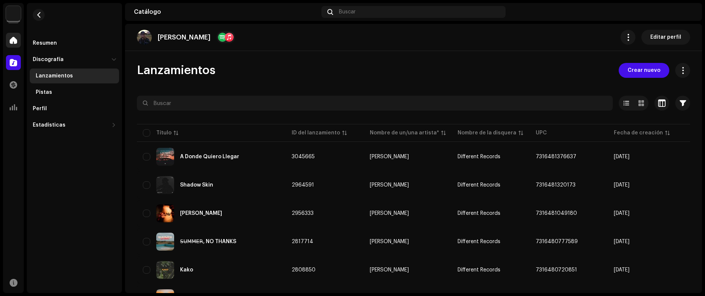
click at [13, 38] on span at bounding box center [13, 40] width 7 height 6
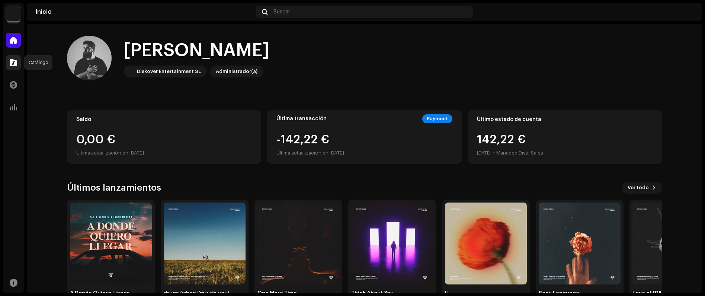
click at [15, 67] on div at bounding box center [13, 62] width 15 height 15
